Goal: Find contact information: Obtain details needed to contact an individual or organization

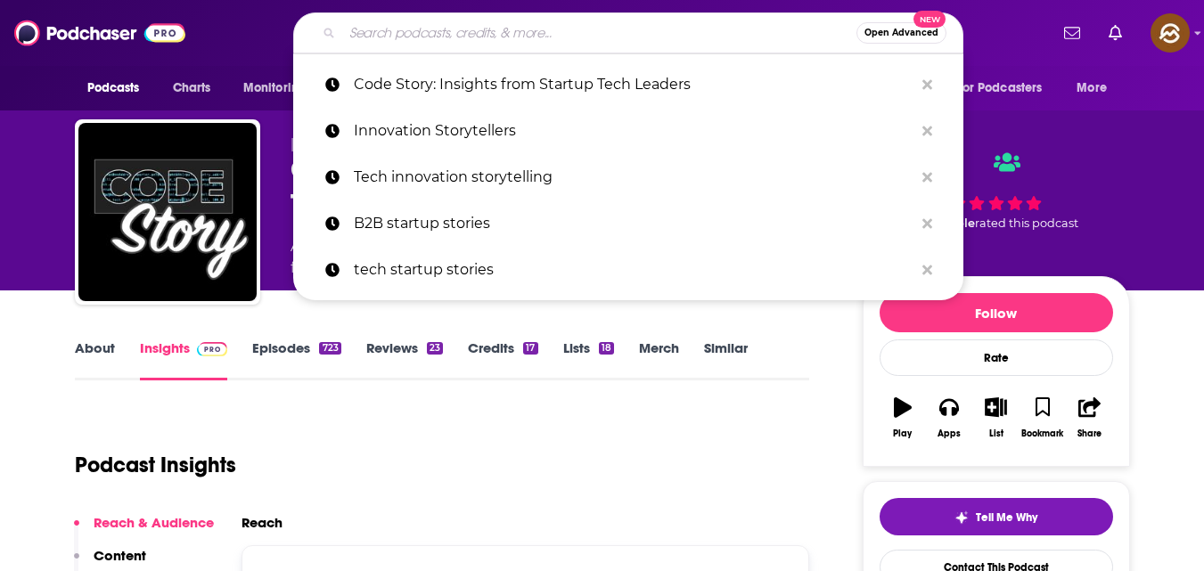
click at [419, 28] on input "Search podcasts, credits, & more..." at bounding box center [599, 33] width 514 height 29
paste input "Stacking Growth"
type input "Stacking Growth"
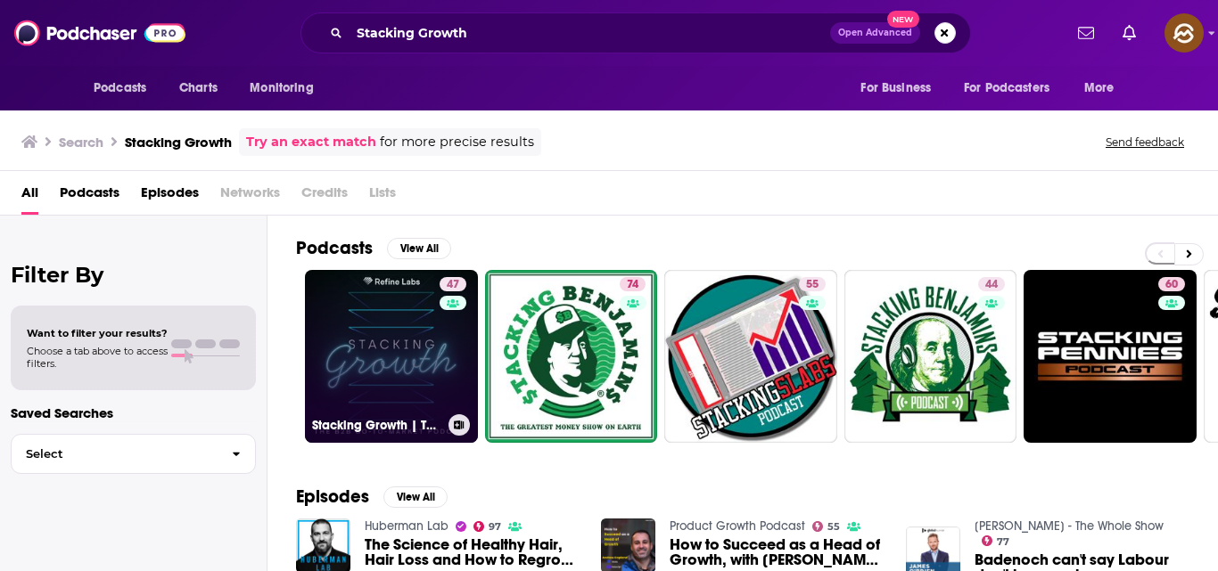
click at [387, 374] on link "47 Stacking Growth | The B2B Marketing Podcast" at bounding box center [391, 356] width 173 height 173
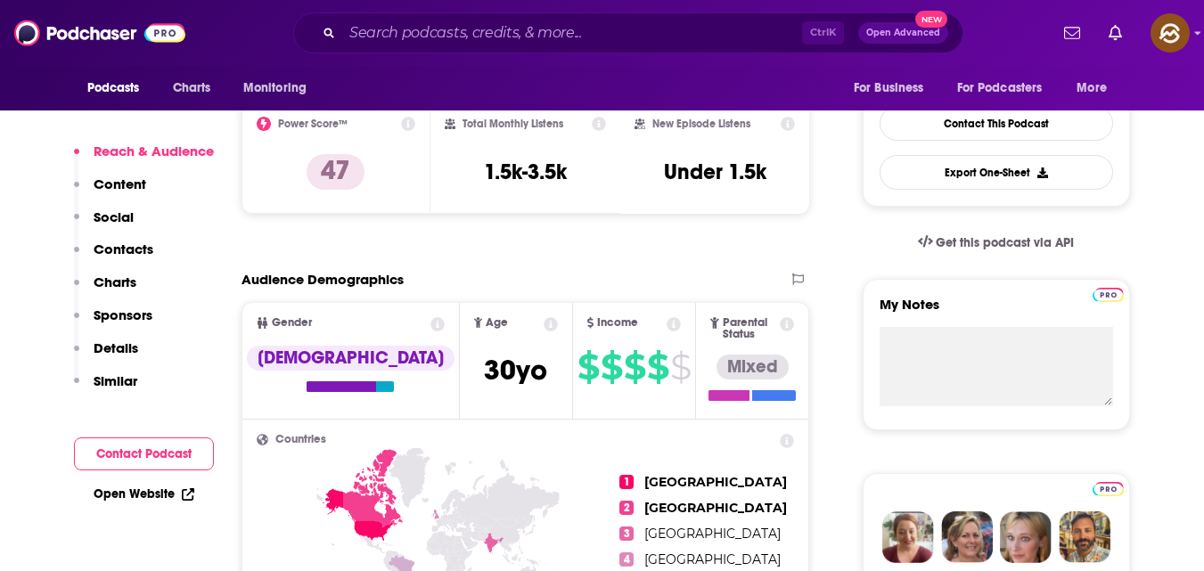
scroll to position [659, 0]
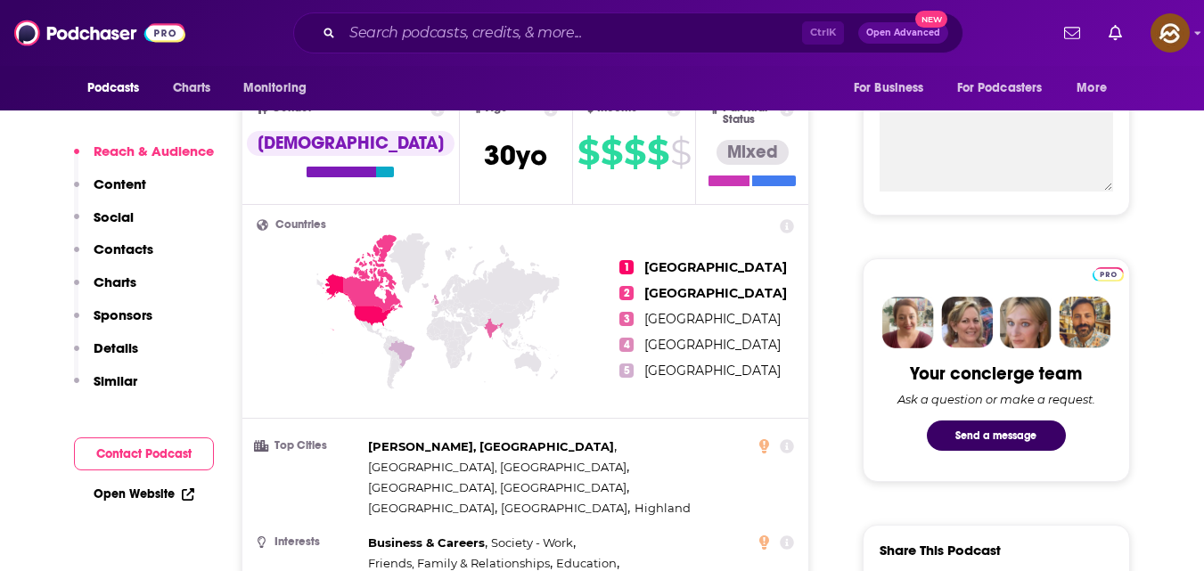
drag, startPoint x: 447, startPoint y: 287, endPoint x: 124, endPoint y: 249, distance: 325.0
click at [124, 249] on p "Contacts" at bounding box center [124, 249] width 60 height 17
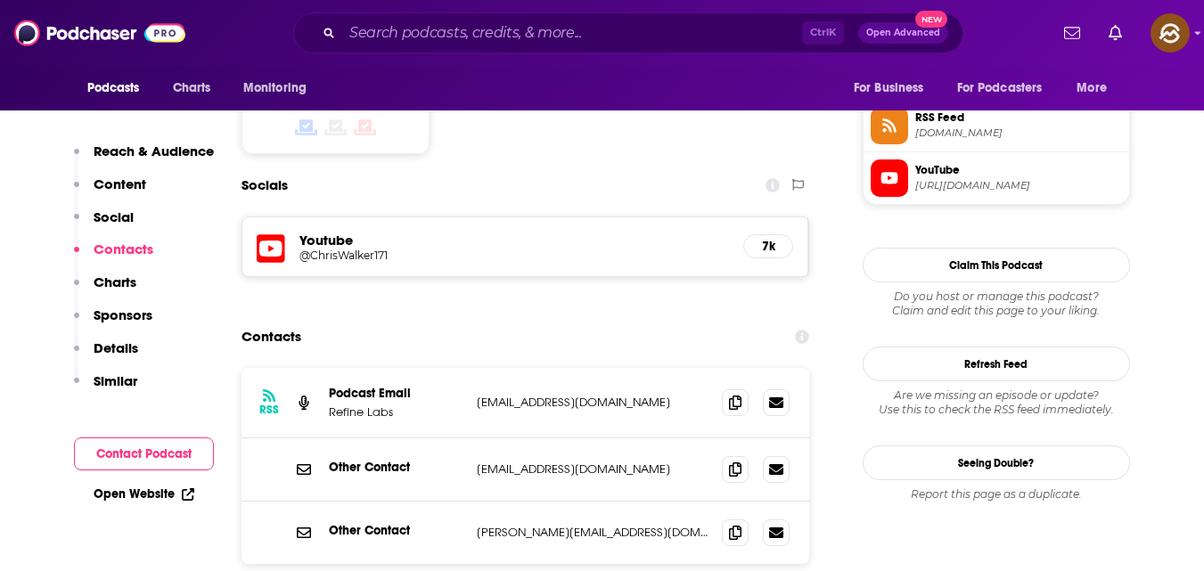
scroll to position [1468, 0]
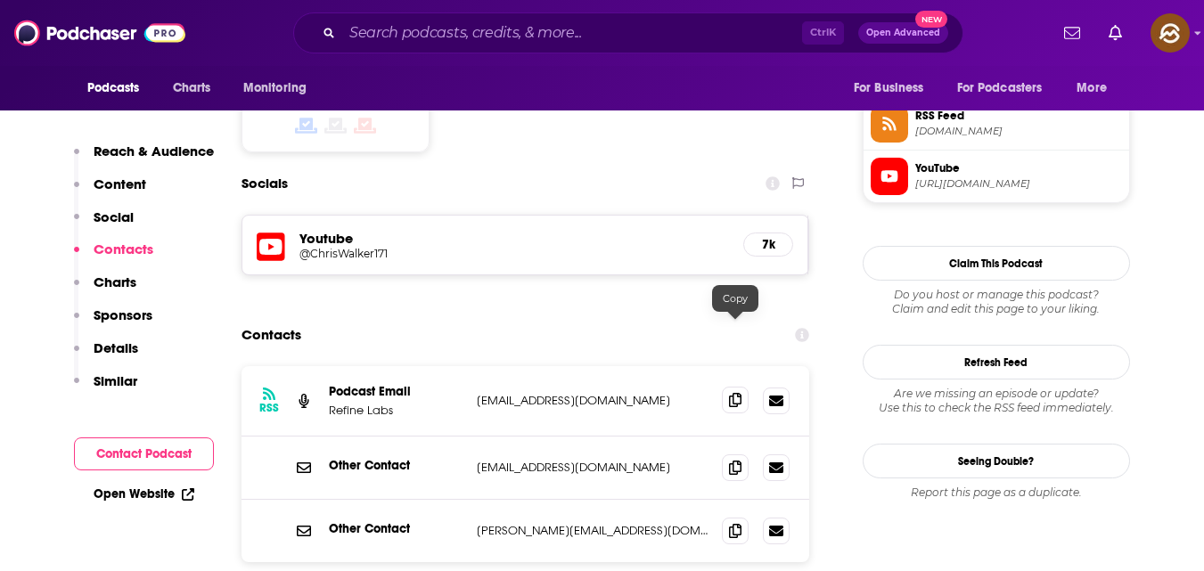
click at [739, 393] on icon at bounding box center [735, 400] width 12 height 14
